Goal: Navigation & Orientation: Find specific page/section

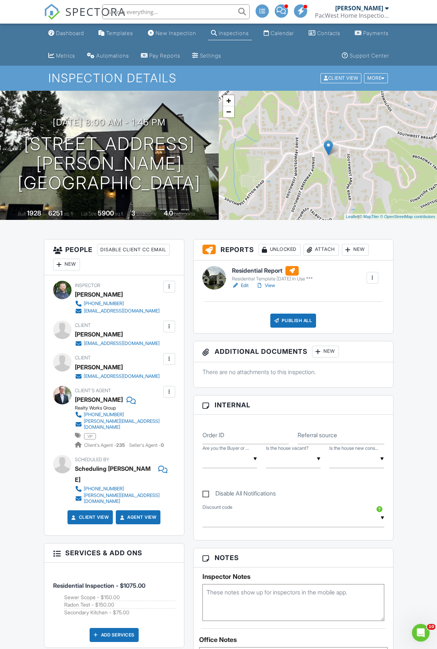
click at [246, 282] on link "Edit" at bounding box center [240, 285] width 17 height 7
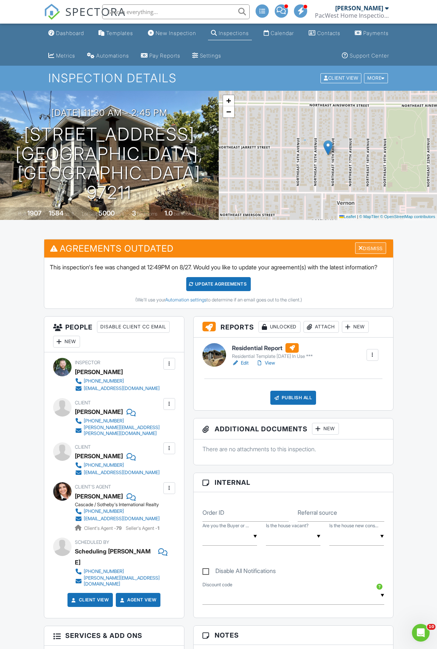
click at [374, 248] on div "Dismiss" at bounding box center [370, 247] width 31 height 11
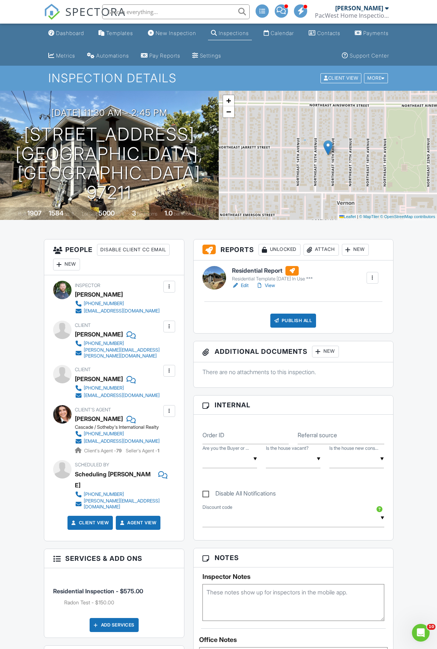
click at [272, 286] on link "View" at bounding box center [265, 285] width 19 height 7
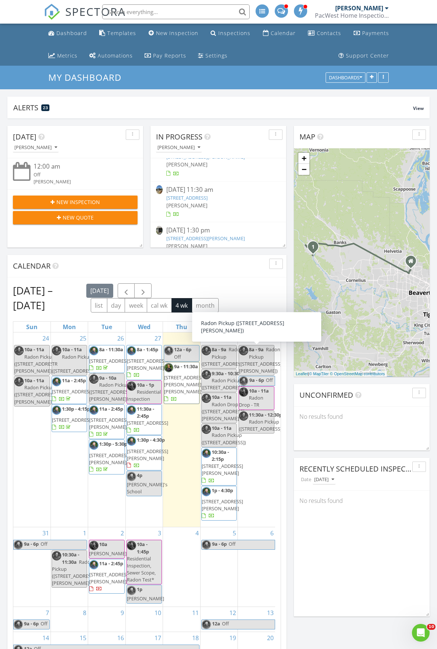
scroll to position [32, 0]
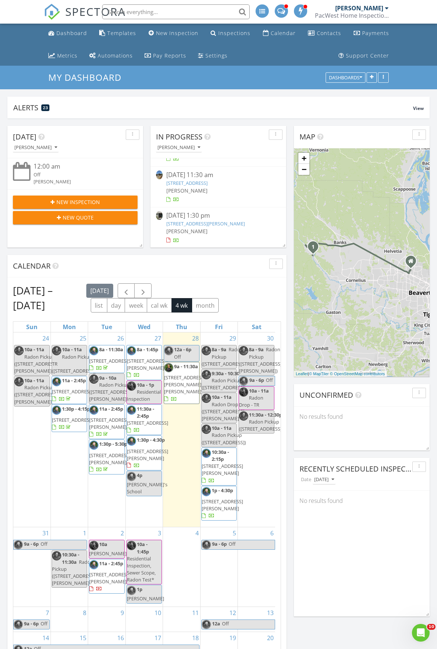
click at [200, 224] on link "4569 SE Davis Rd, Hillsboro, OR 97123" at bounding box center [205, 223] width 79 height 7
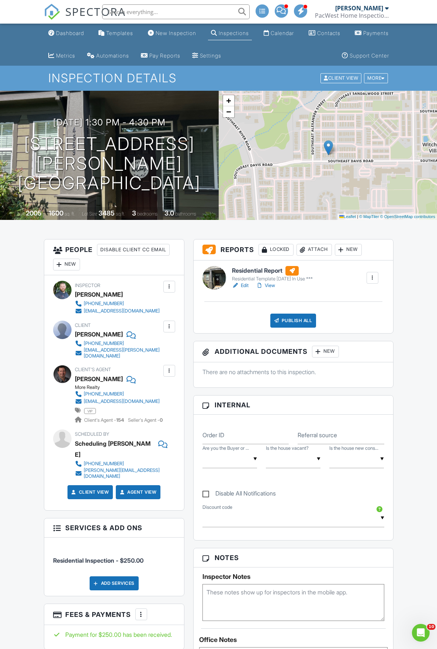
click at [268, 289] on link "View" at bounding box center [265, 285] width 19 height 7
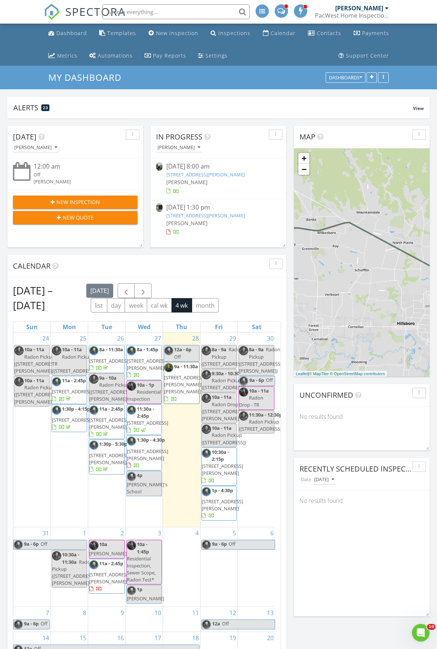
click at [99, 430] on span "2144 SW 9th Ct, Gresham 97080" at bounding box center [109, 423] width 41 height 14
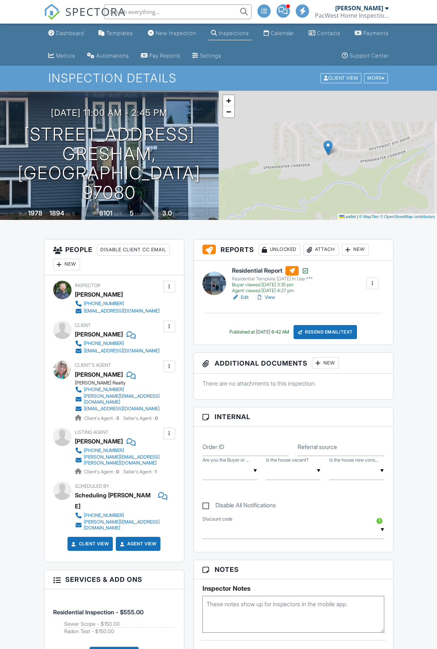
click at [273, 298] on link "View" at bounding box center [265, 297] width 19 height 7
